Goal: Task Accomplishment & Management: Complete application form

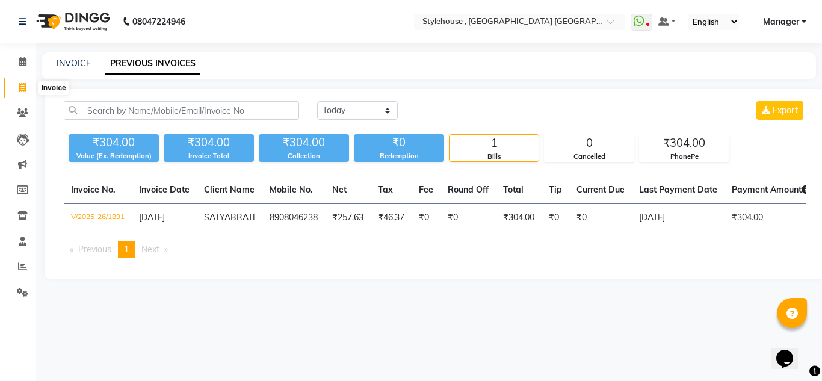
click at [23, 85] on icon at bounding box center [22, 87] width 7 height 9
select select "service"
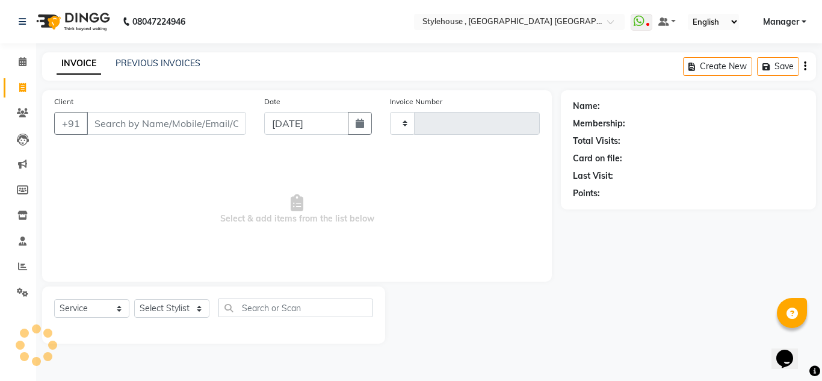
type input "1898"
select select "7793"
select select "service"
type input "1898"
select select "7793"
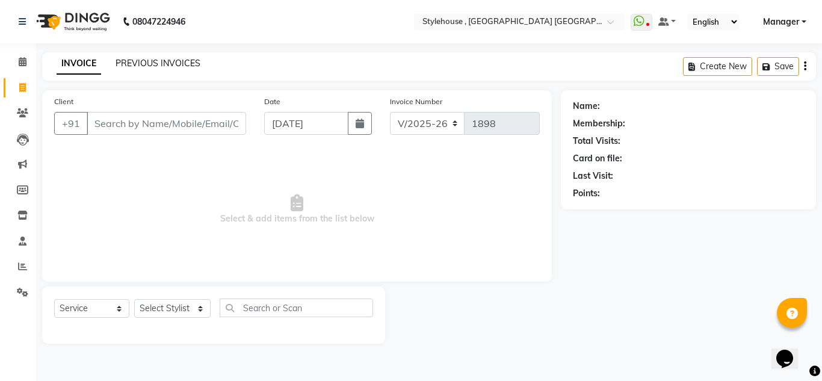
click at [146, 63] on link "PREVIOUS INVOICES" at bounding box center [158, 63] width 85 height 11
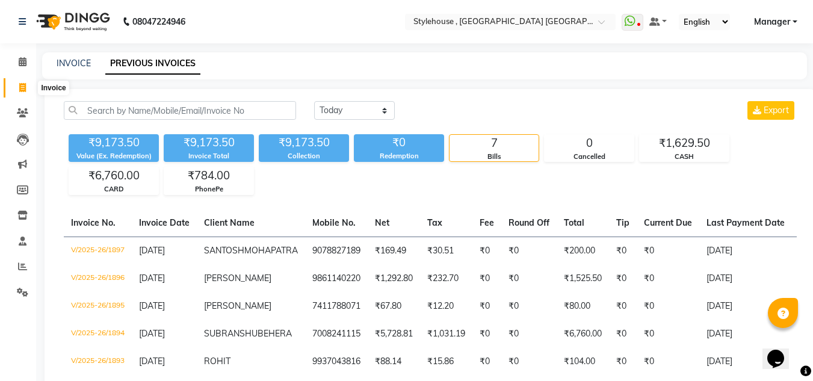
click at [23, 86] on icon at bounding box center [22, 87] width 7 height 9
select select "service"
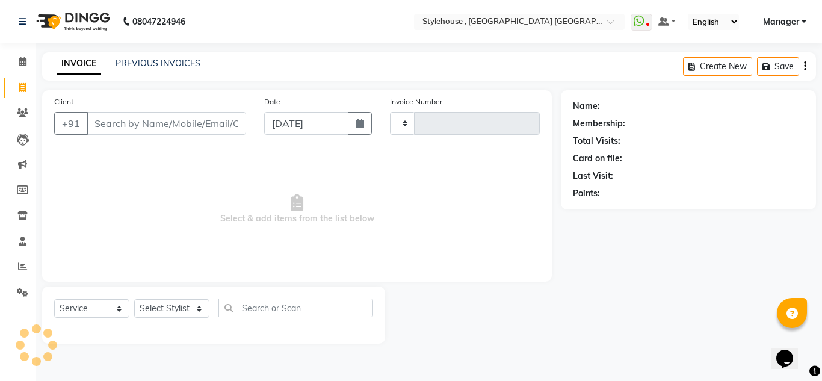
type input "1898"
select select "7793"
